Goal: Ask a question

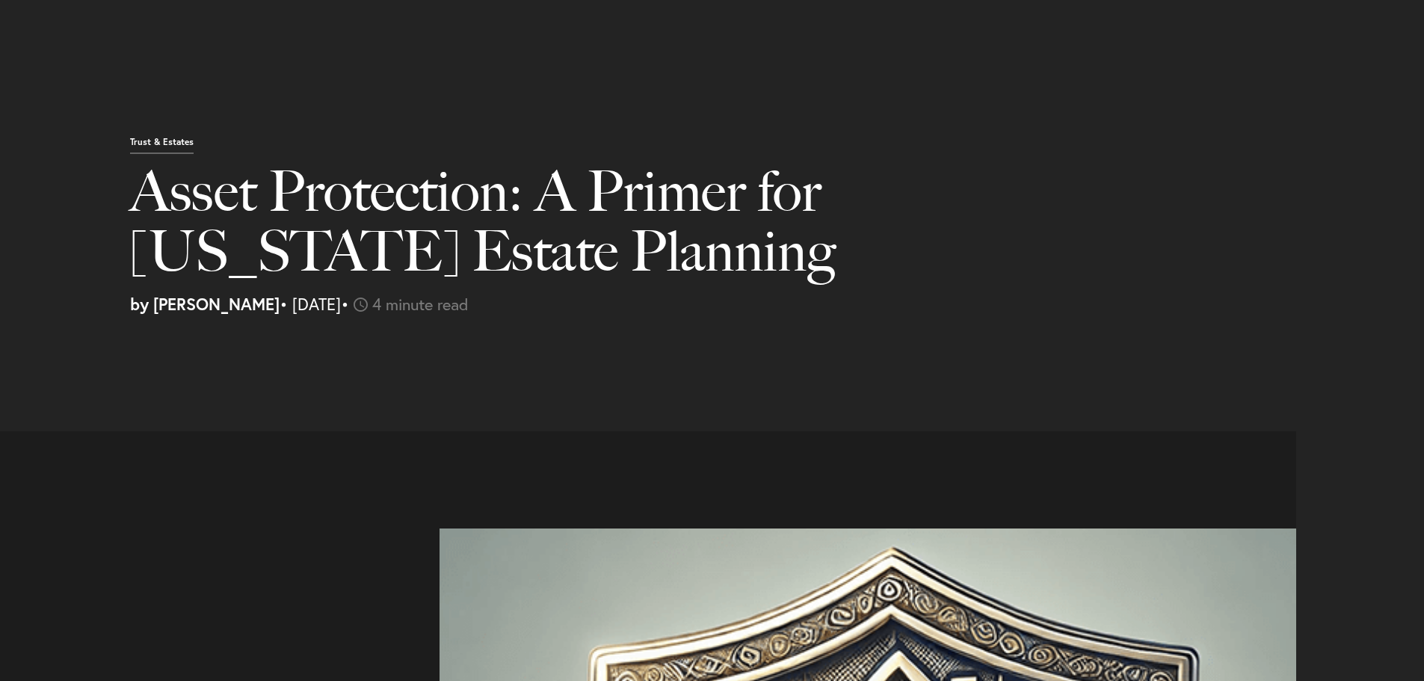
select select "US"
select select "Austin"
select select "Business and Civil Litigation"
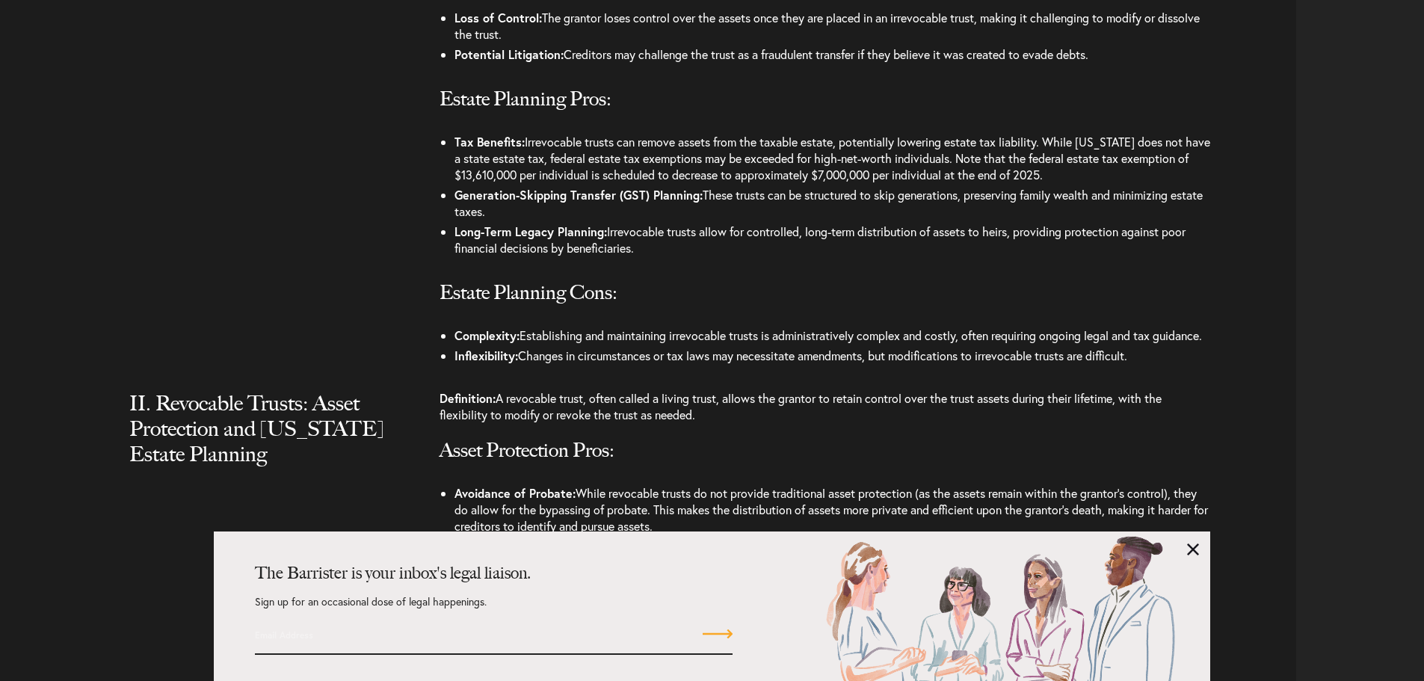
scroll to position [1794, 0]
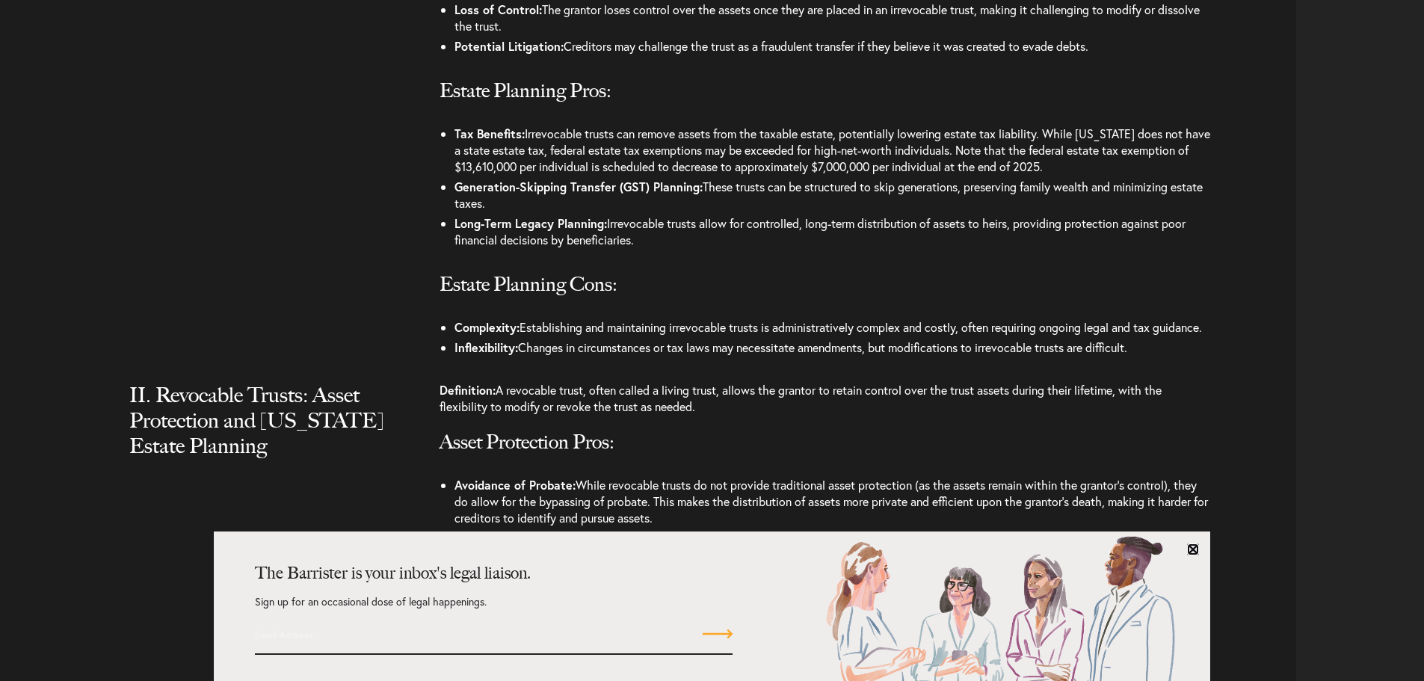
click at [1196, 548] on link at bounding box center [1193, 549] width 12 height 12
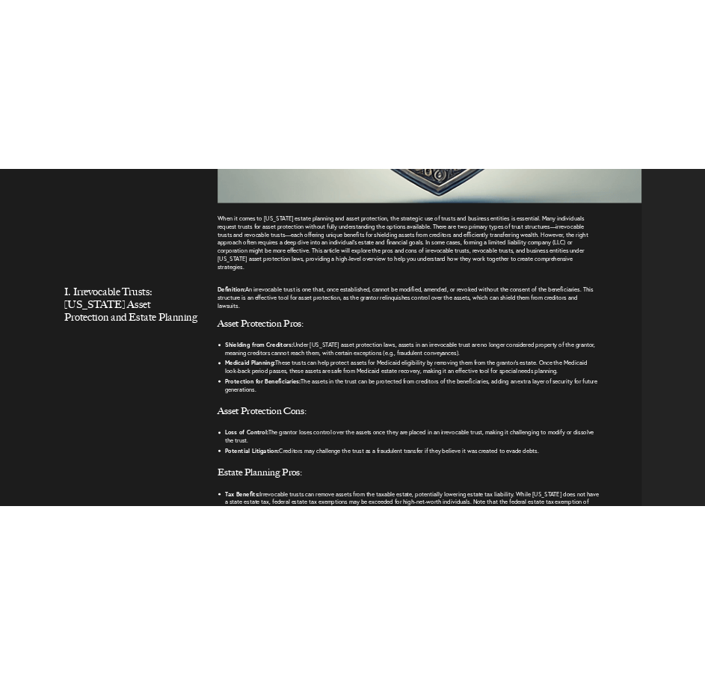
scroll to position [1345, 0]
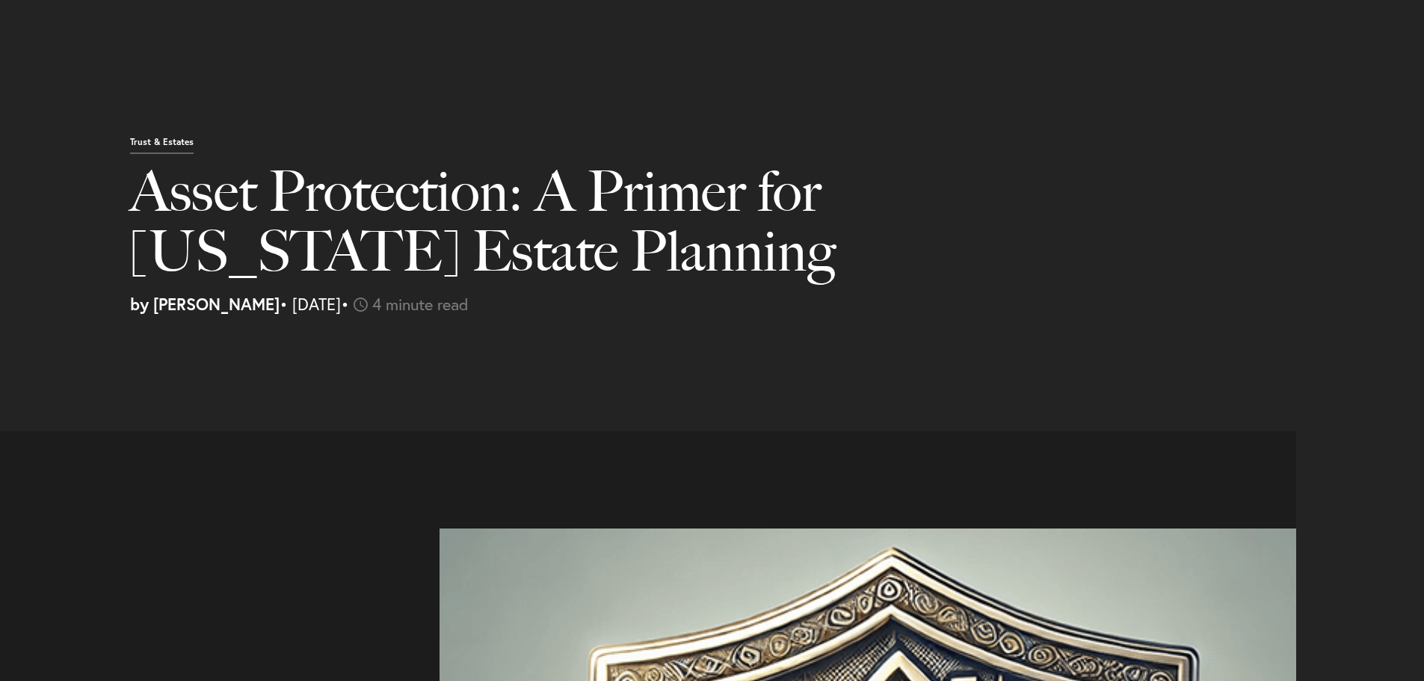
select select "US"
select select "Austin"
select select "Business and Civil Litigation"
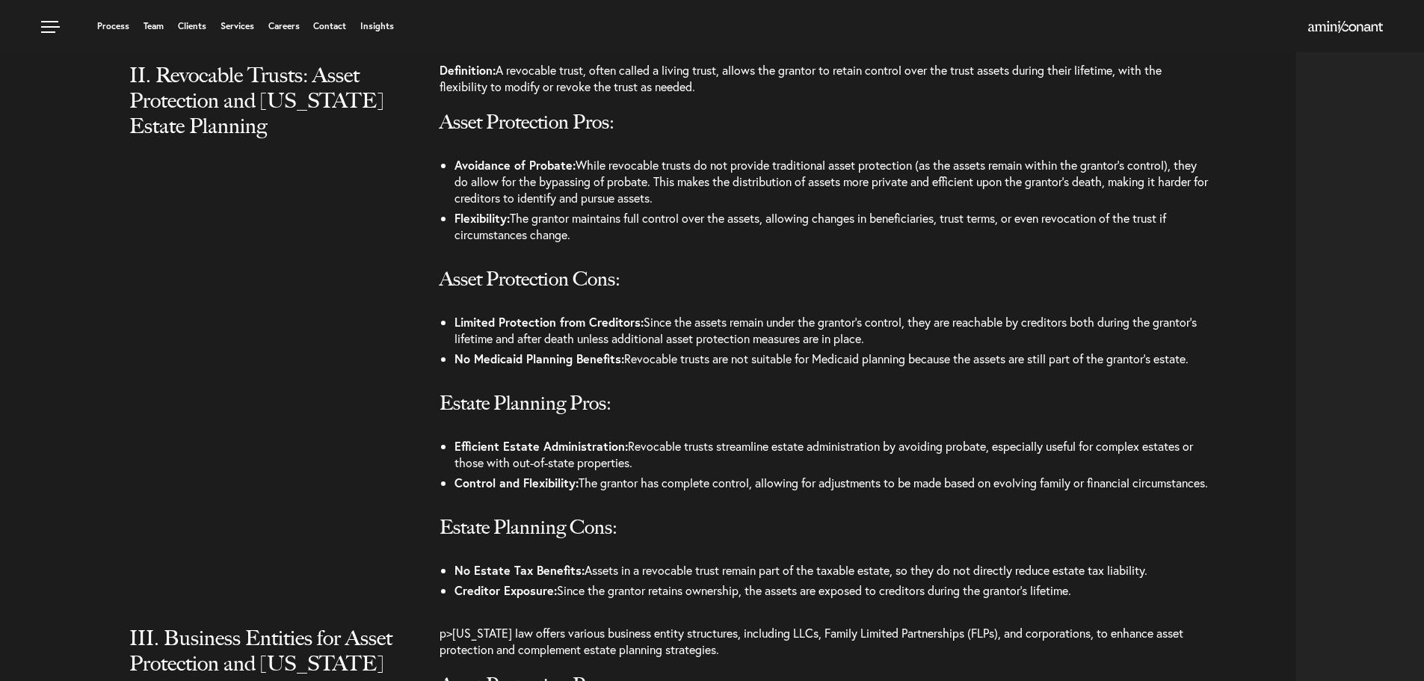
scroll to position [2093, 0]
